Goal: Transaction & Acquisition: Book appointment/travel/reservation

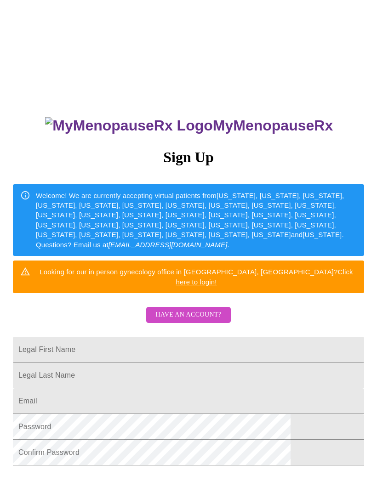
click at [202, 309] on span "Have an account?" at bounding box center [188, 314] width 66 height 11
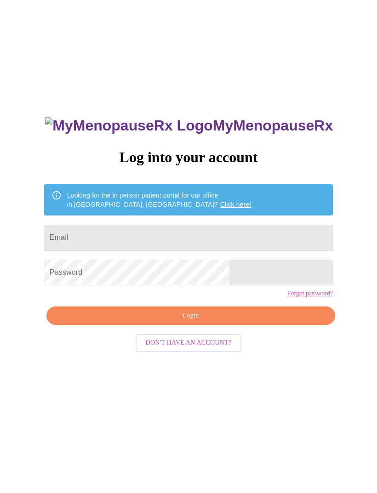
click at [193, 238] on input "Email" at bounding box center [188, 238] width 289 height 26
click at [139, 239] on input "Email" at bounding box center [188, 238] width 289 height 26
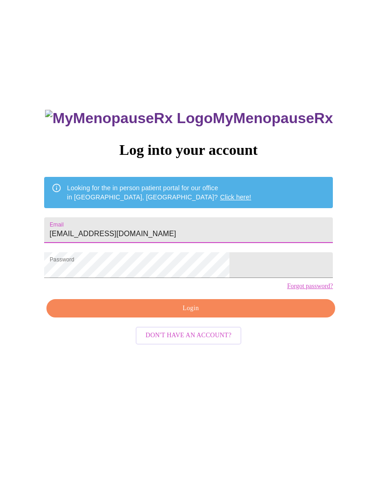
type input "[EMAIL_ADDRESS][DOMAIN_NAME]"
click at [251, 322] on span "Login" at bounding box center [190, 315] width 267 height 11
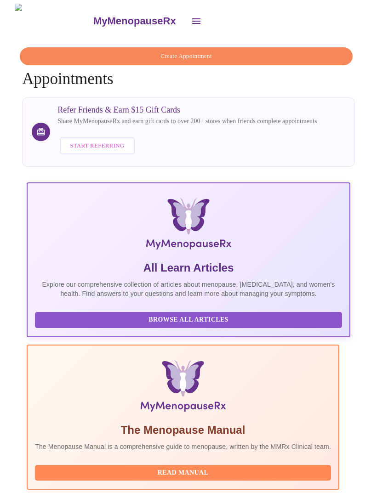
click at [260, 54] on span "Create Appointment" at bounding box center [186, 56] width 312 height 11
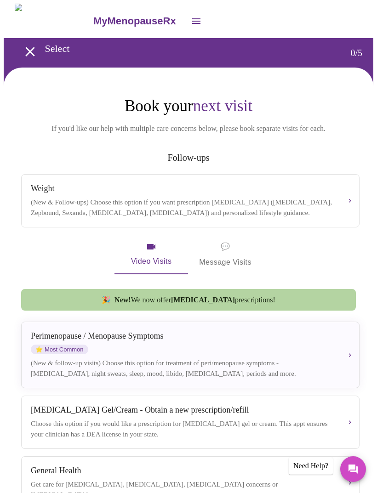
click at [307, 197] on div "(New & Follow-ups) Choose this option if you want prescription [MEDICAL_DATA] (…" at bounding box center [183, 207] width 304 height 21
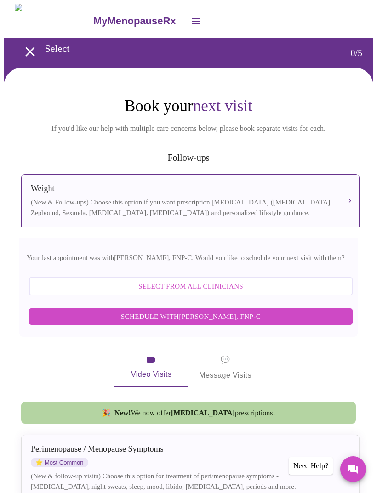
click at [296, 319] on span "Schedule with [PERSON_NAME], FNP-C" at bounding box center [190, 317] width 305 height 12
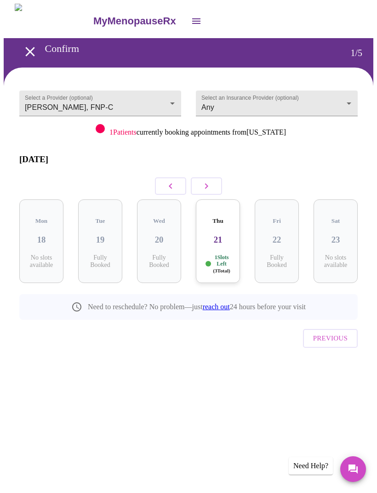
click at [214, 181] on button "button" at bounding box center [206, 185] width 31 height 17
click at [213, 181] on button "button" at bounding box center [206, 185] width 31 height 17
click at [209, 181] on icon "button" at bounding box center [206, 186] width 11 height 11
click at [212, 177] on button "button" at bounding box center [206, 185] width 31 height 17
click at [101, 233] on div "Thu 11 5 Slots Left ( 14 Total)" at bounding box center [100, 241] width 44 height 84
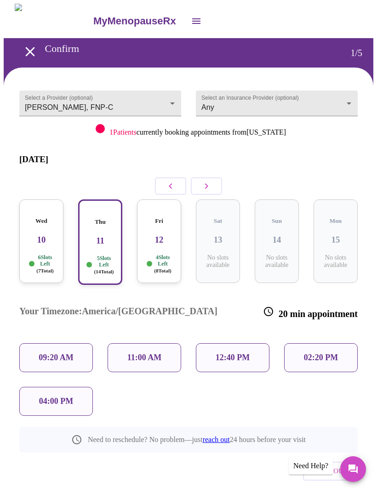
click at [148, 353] on p "11:00 AM" at bounding box center [144, 358] width 34 height 10
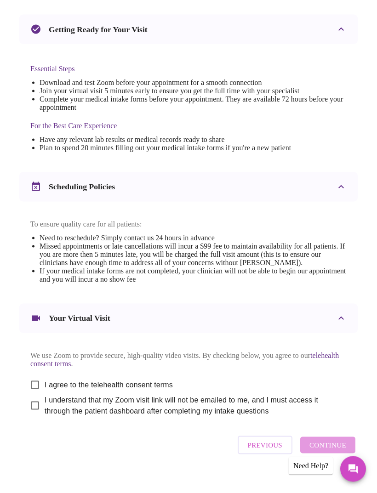
scroll to position [206, 0]
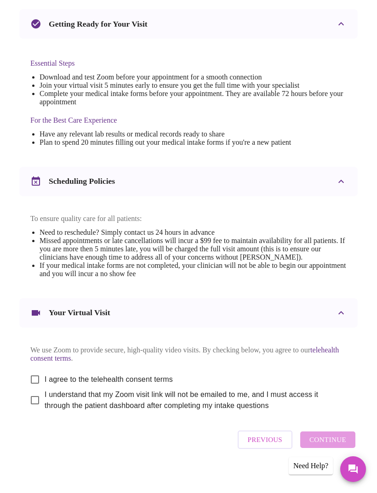
click at [31, 389] on input "I agree to the telehealth consent terms" at bounding box center [34, 379] width 19 height 19
checkbox input "true"
click at [32, 410] on input "I understand that my Zoom visit link will not be emailed to me, and I must acce…" at bounding box center [34, 400] width 19 height 19
checkbox input "true"
click at [340, 446] on span "Continue" at bounding box center [327, 440] width 37 height 12
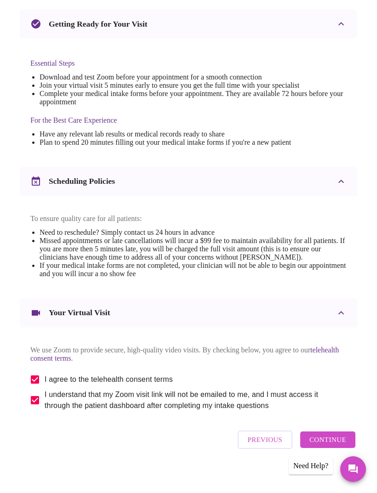
scroll to position [0, 0]
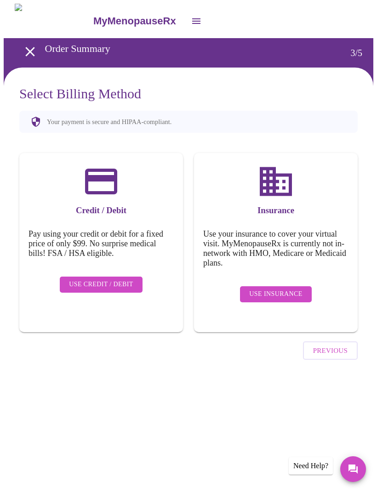
click at [296, 289] on span "Use Insurance" at bounding box center [275, 294] width 53 height 11
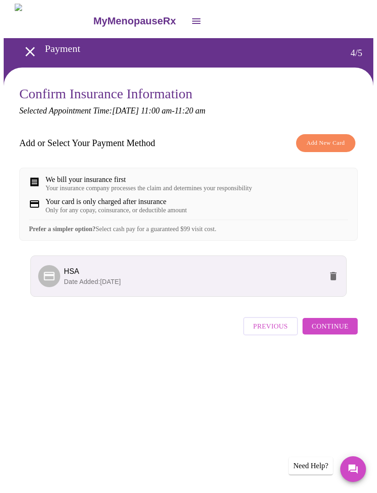
click at [341, 332] on span "Continue" at bounding box center [330, 326] width 37 height 12
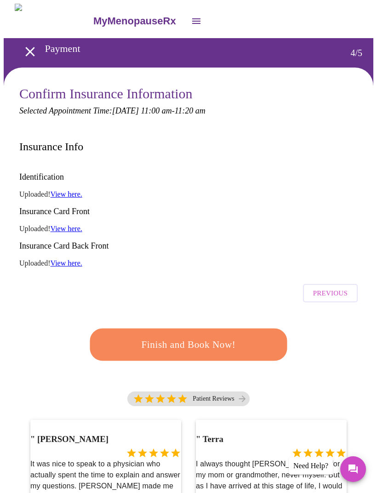
click at [247, 336] on span "Finish and Book Now!" at bounding box center [189, 344] width 176 height 17
